Goal: Task Accomplishment & Management: Manage account settings

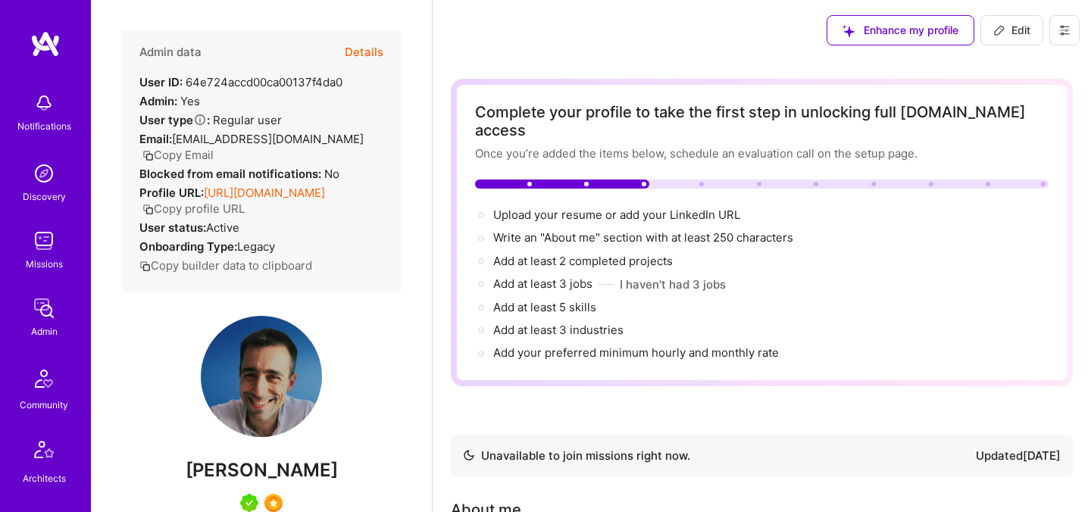
scroll to position [278, 0]
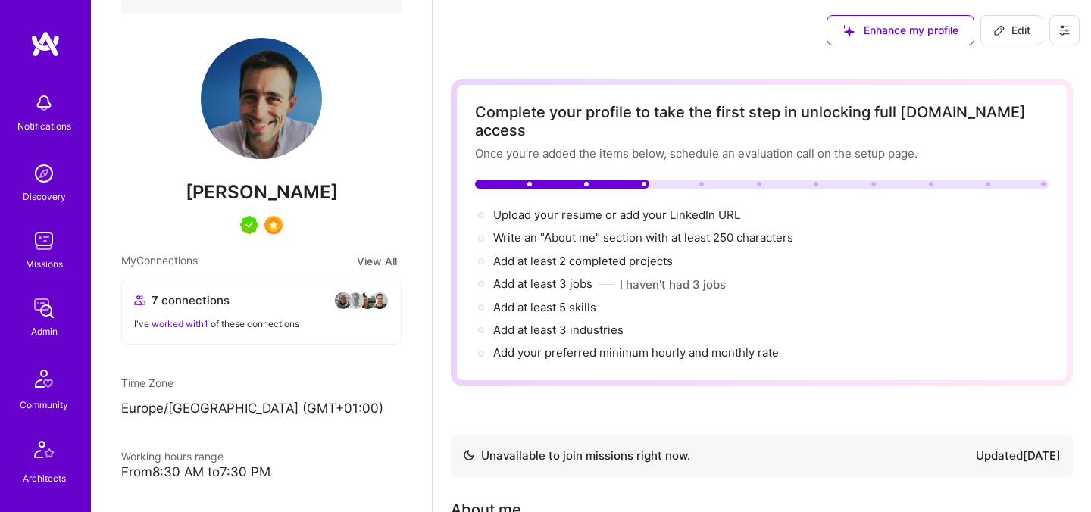
click at [1060, 36] on button at bounding box center [1065, 30] width 30 height 30
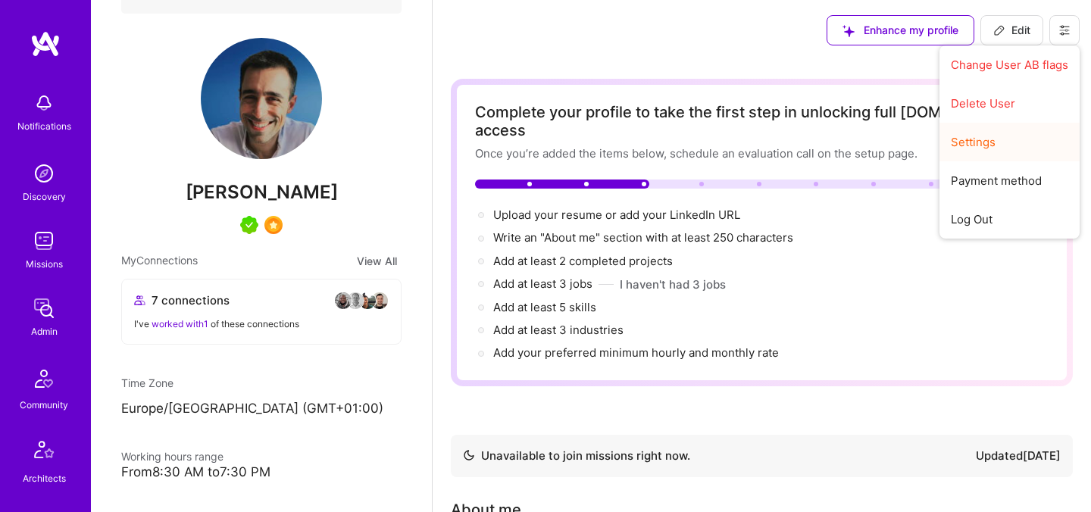
click at [978, 147] on button "Settings" at bounding box center [1010, 142] width 140 height 39
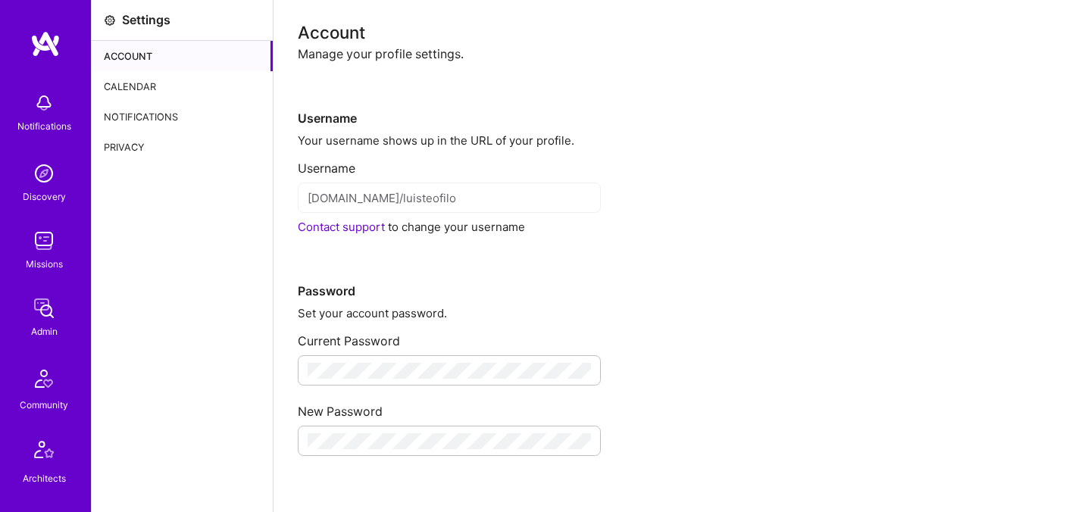
click at [130, 87] on div "Calendar" at bounding box center [182, 86] width 181 height 30
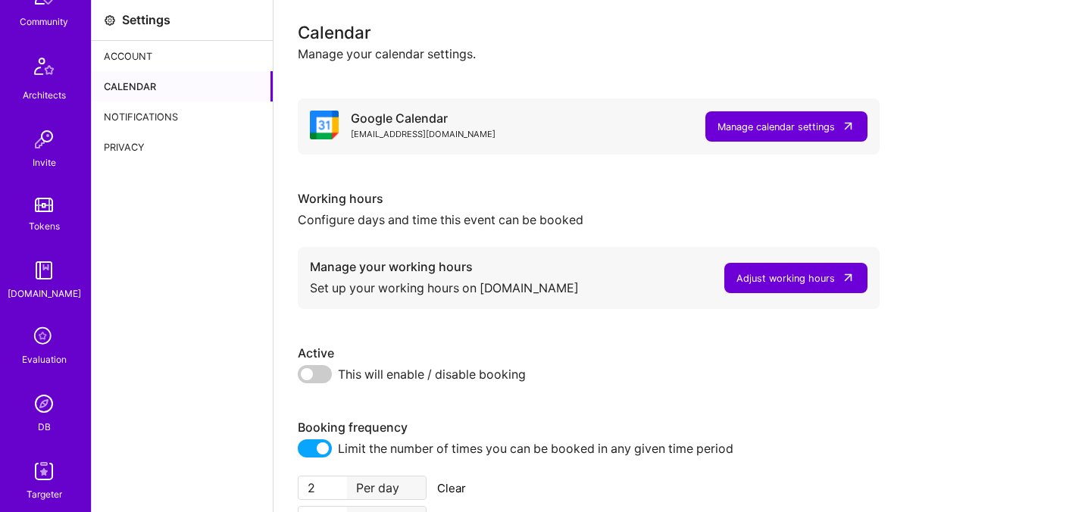
scroll to position [455, 0]
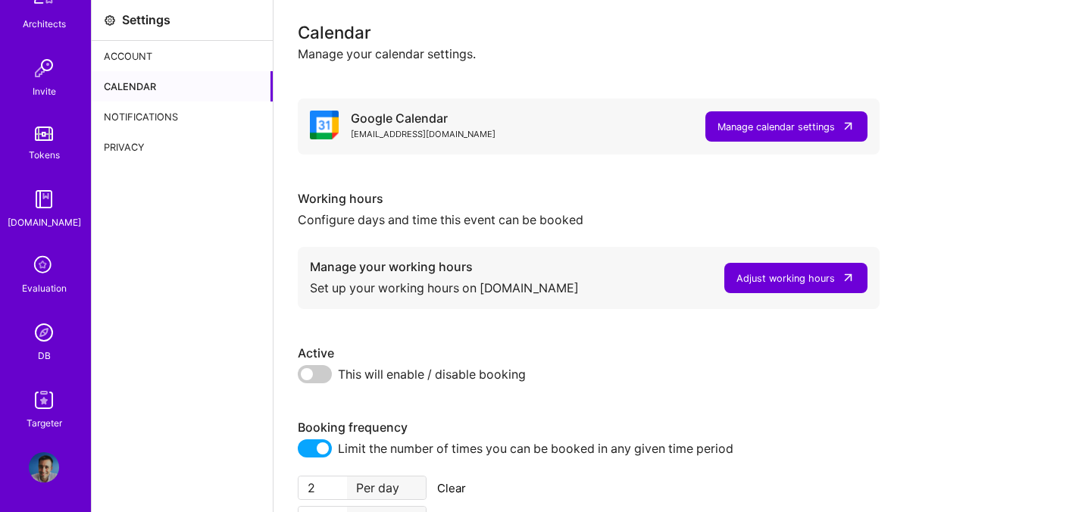
click at [52, 464] on img at bounding box center [44, 467] width 30 height 30
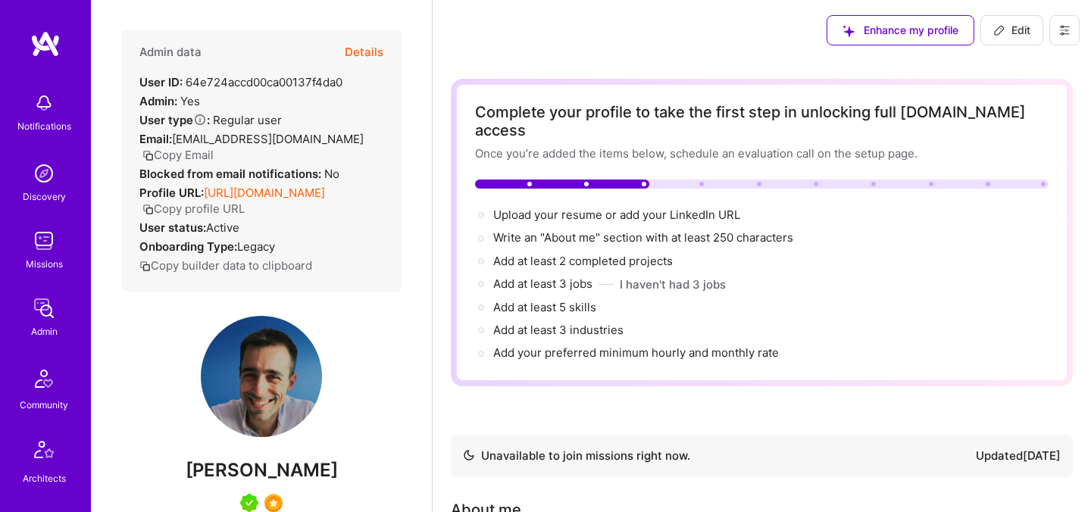
click at [1066, 30] on icon at bounding box center [1064, 31] width 9 height 2
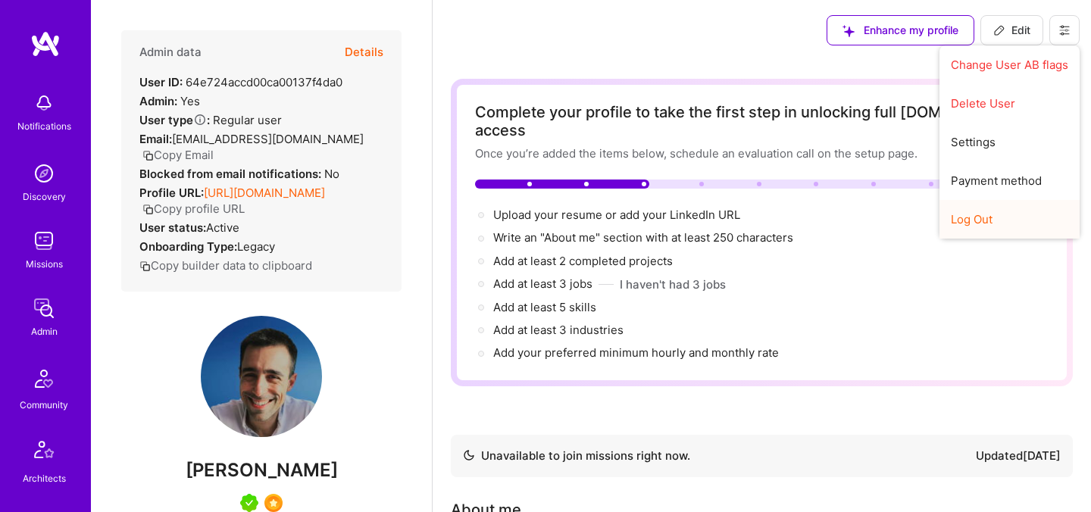
click at [984, 224] on button "Log Out" at bounding box center [1010, 219] width 140 height 39
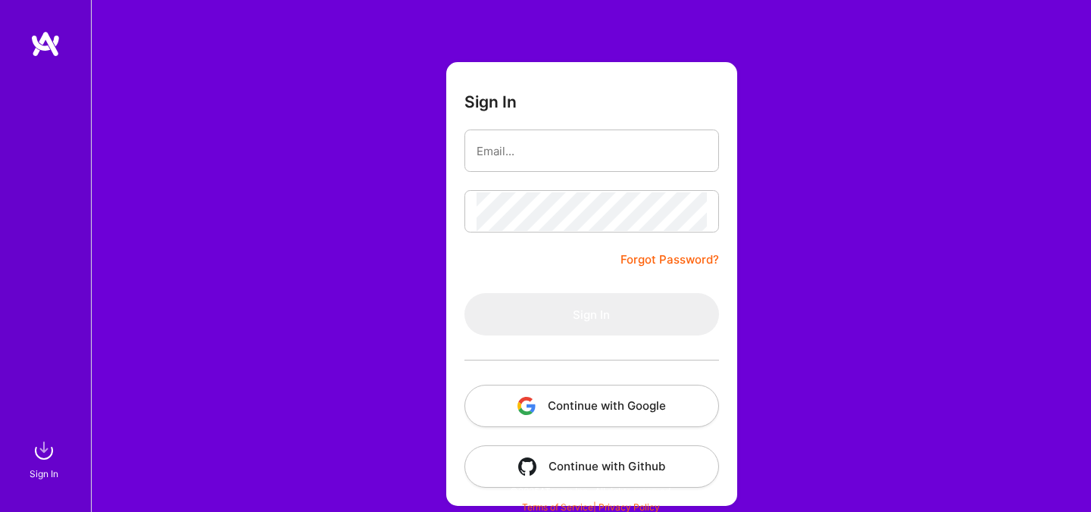
scroll to position [57, 0]
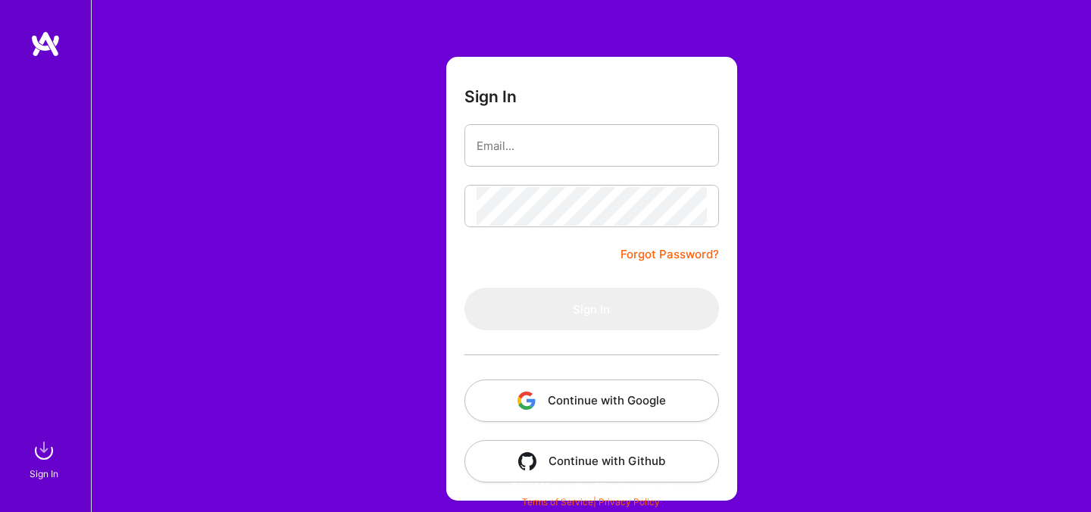
click at [571, 396] on button "Continue with Google" at bounding box center [592, 401] width 255 height 42
